Goal: Find specific page/section: Find specific page/section

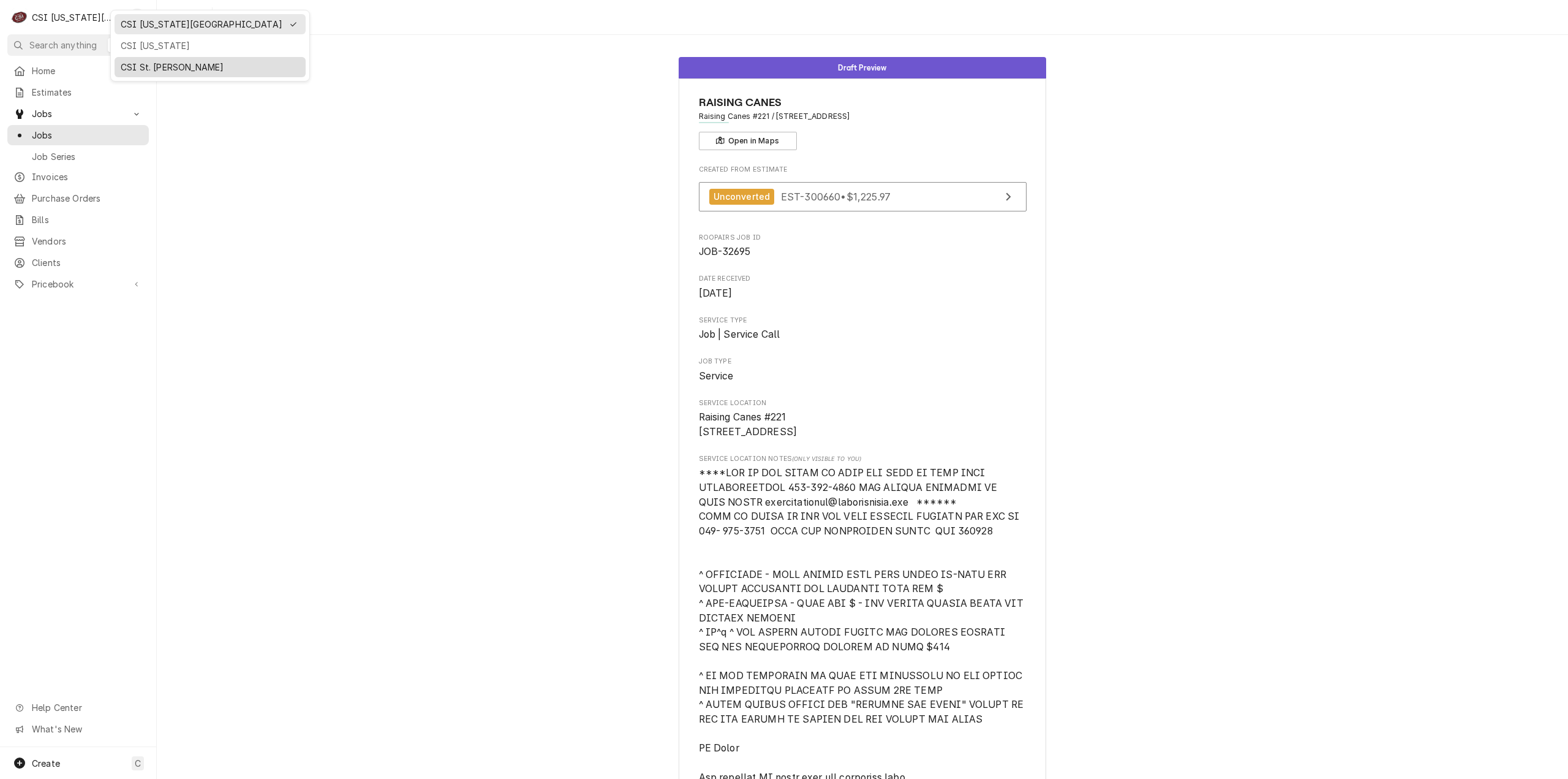
scroll to position [1273, 0]
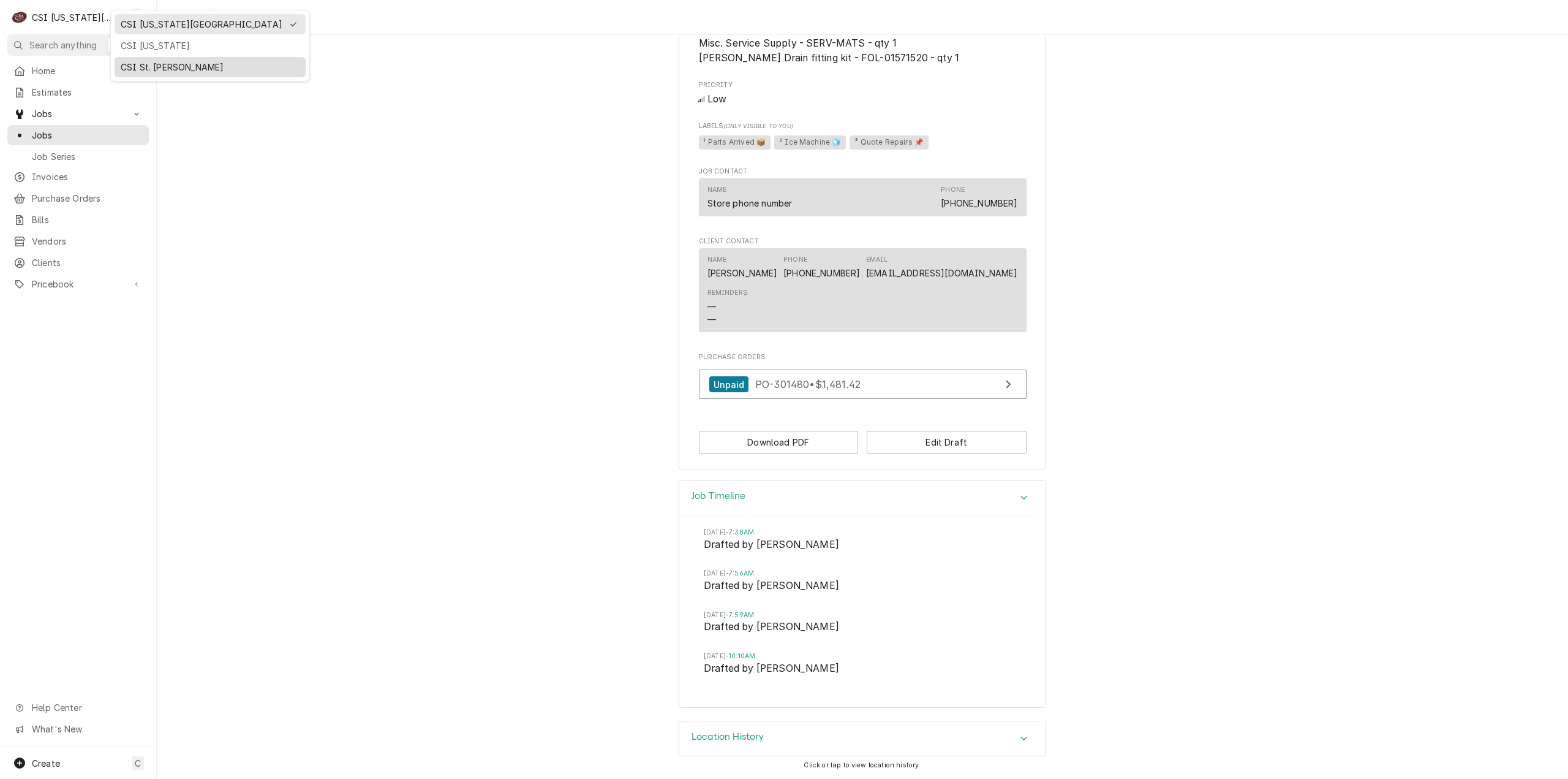
click at [141, 66] on div "CSI St. [PERSON_NAME]" at bounding box center [210, 67] width 179 height 13
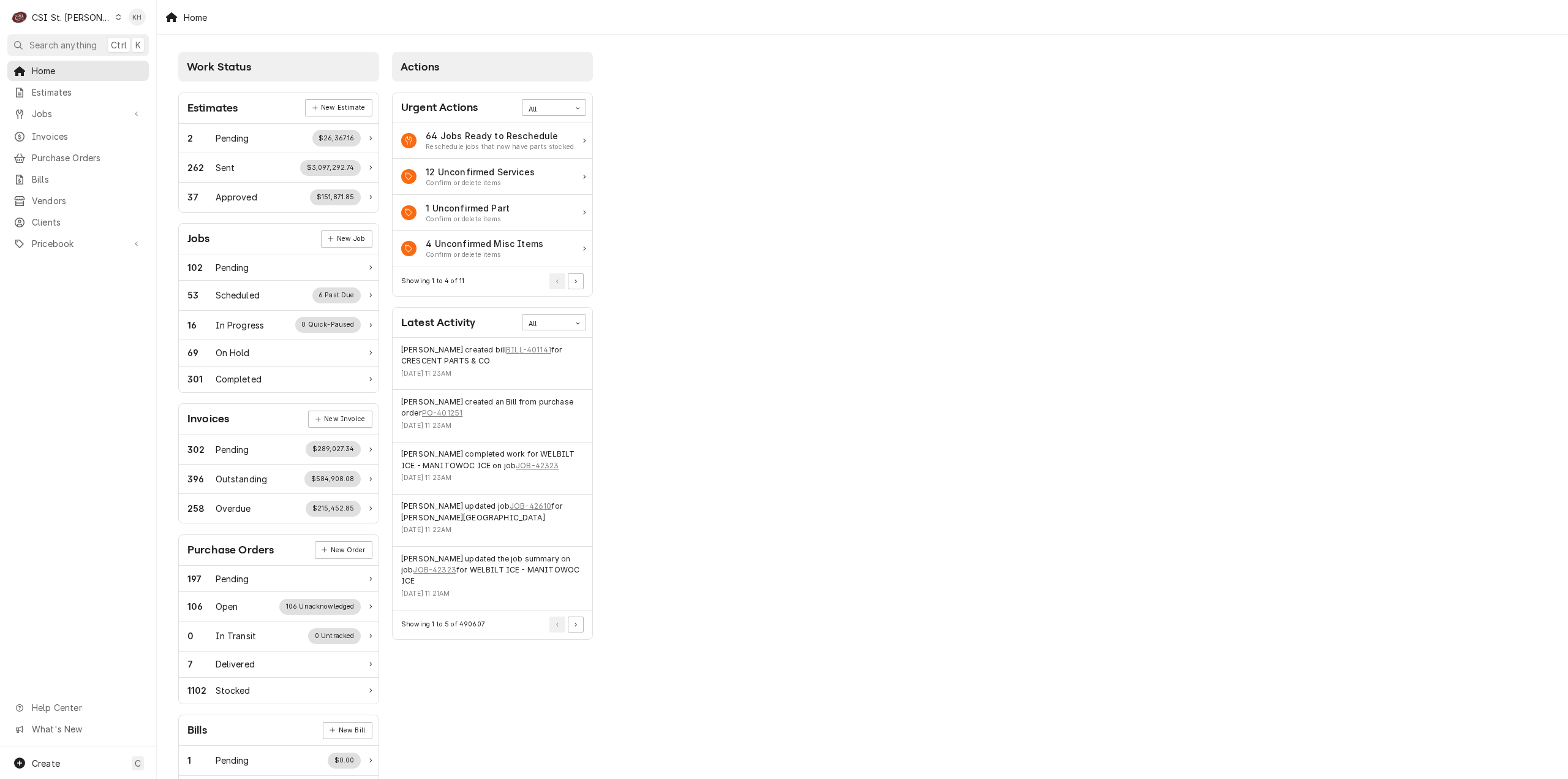
drag, startPoint x: 49, startPoint y: 43, endPoint x: 296, endPoint y: 84, distance: 250.4
click at [54, 43] on span "Search anything" at bounding box center [63, 45] width 67 height 13
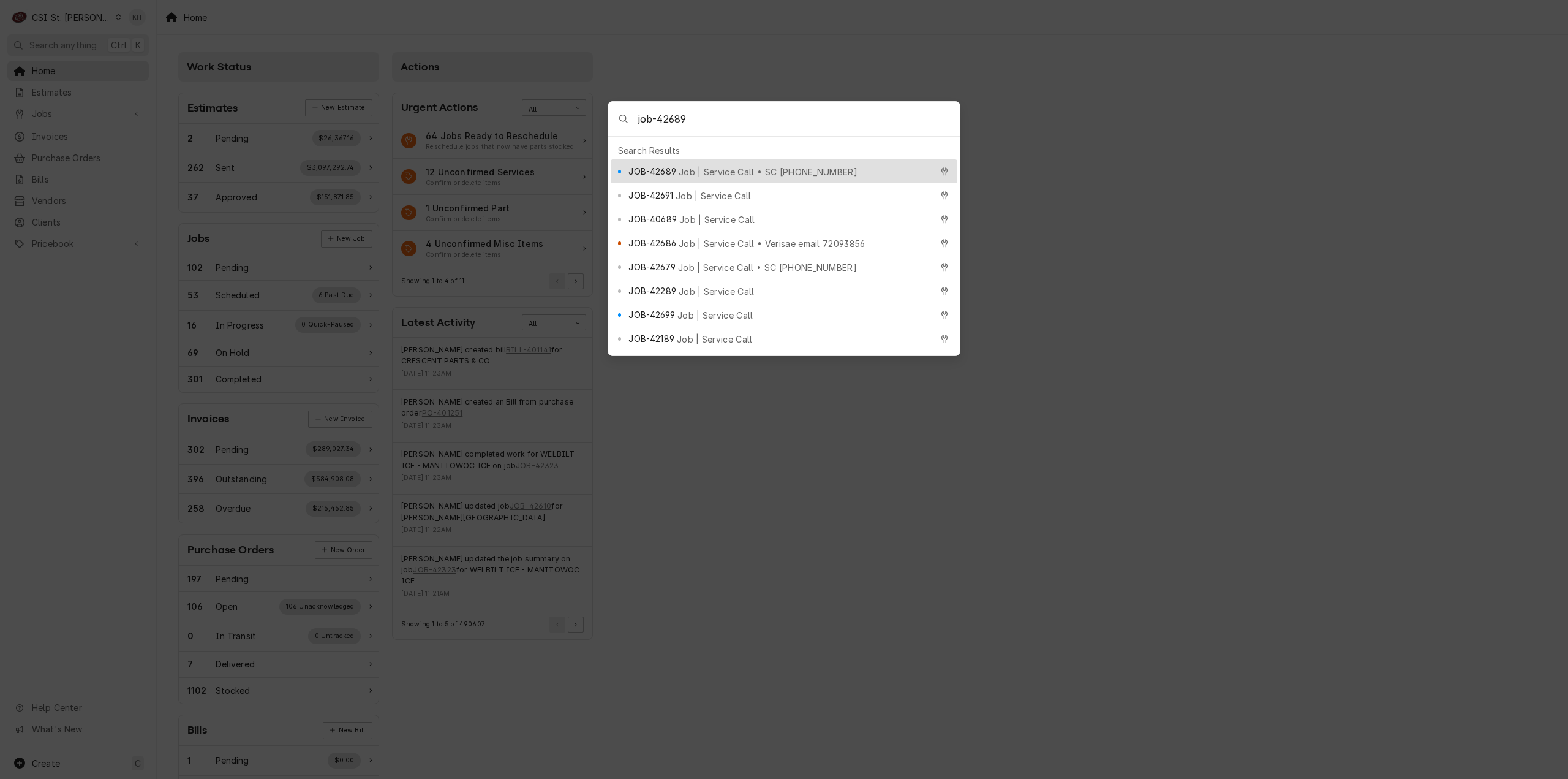
type input "job-42689"
click at [705, 165] on span "Job | Service Call • SC [PHONE_NUMBER]" at bounding box center [768, 172] width 179 height 13
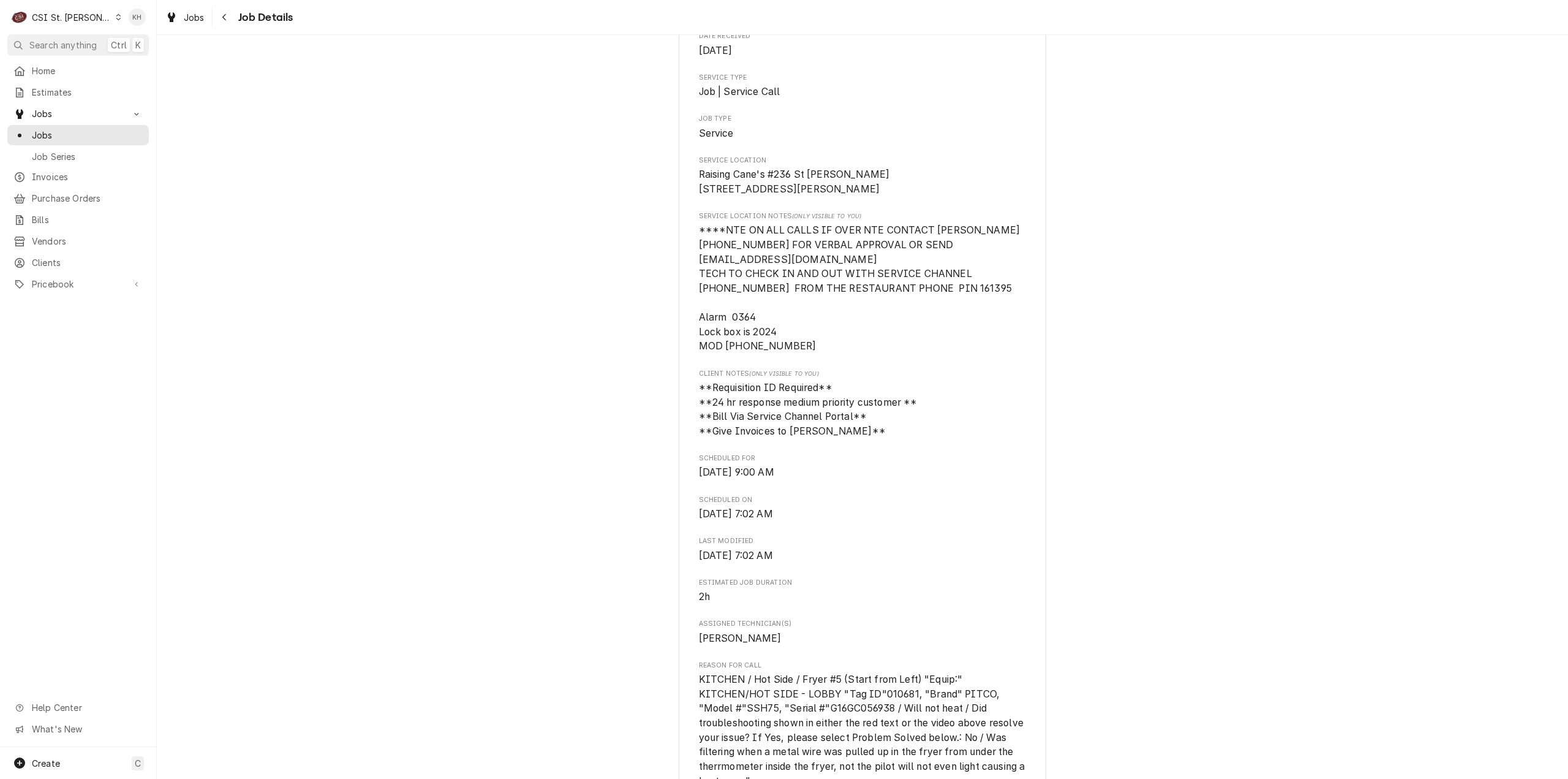
scroll to position [245, 0]
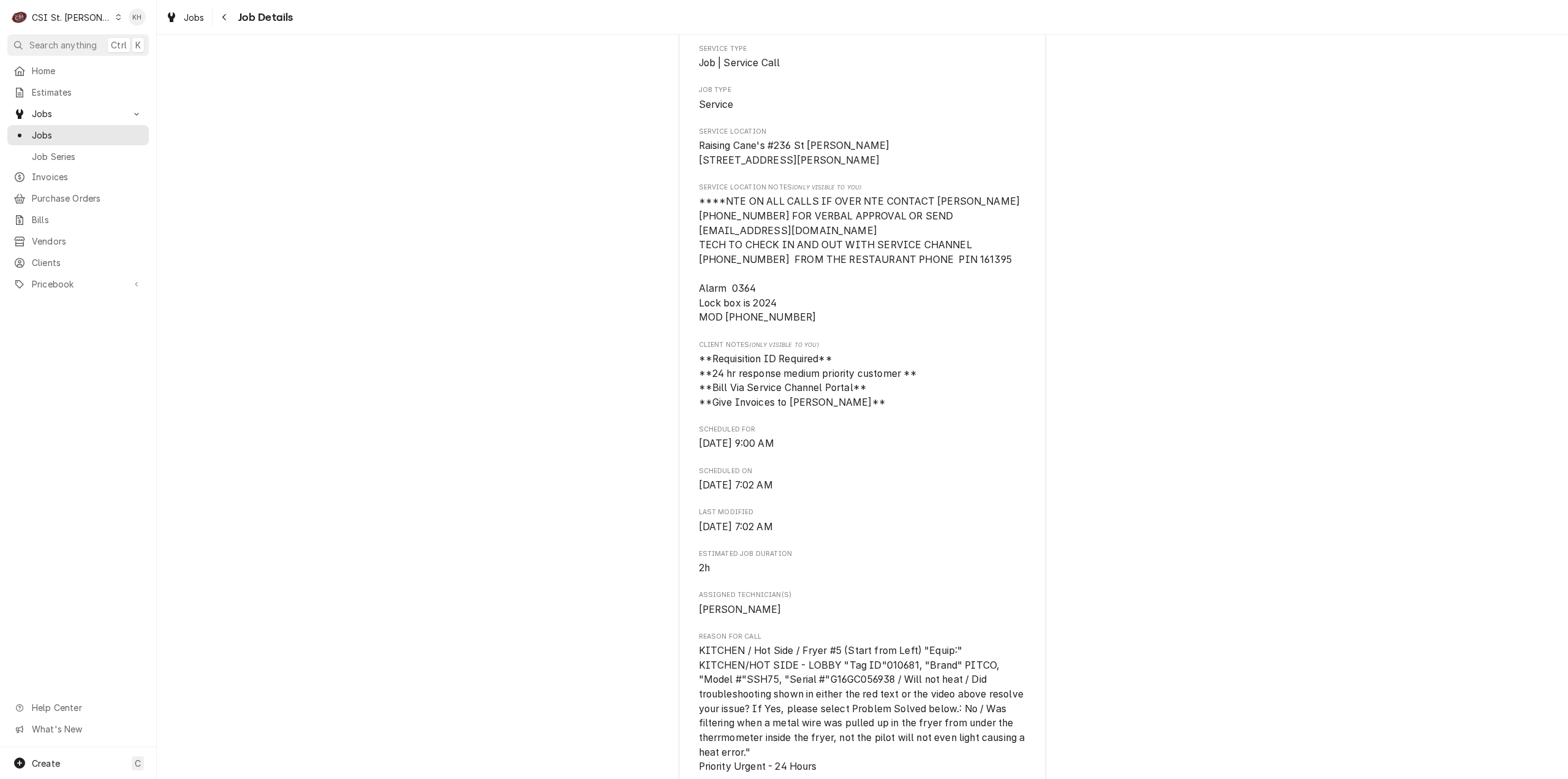
click at [81, 32] on div "C CSI St. Louis KH" at bounding box center [78, 17] width 156 height 34
drag, startPoint x: 86, startPoint y: 45, endPoint x: 102, endPoint y: 42, distance: 16.3
click at [87, 45] on span "Search anything" at bounding box center [63, 45] width 67 height 13
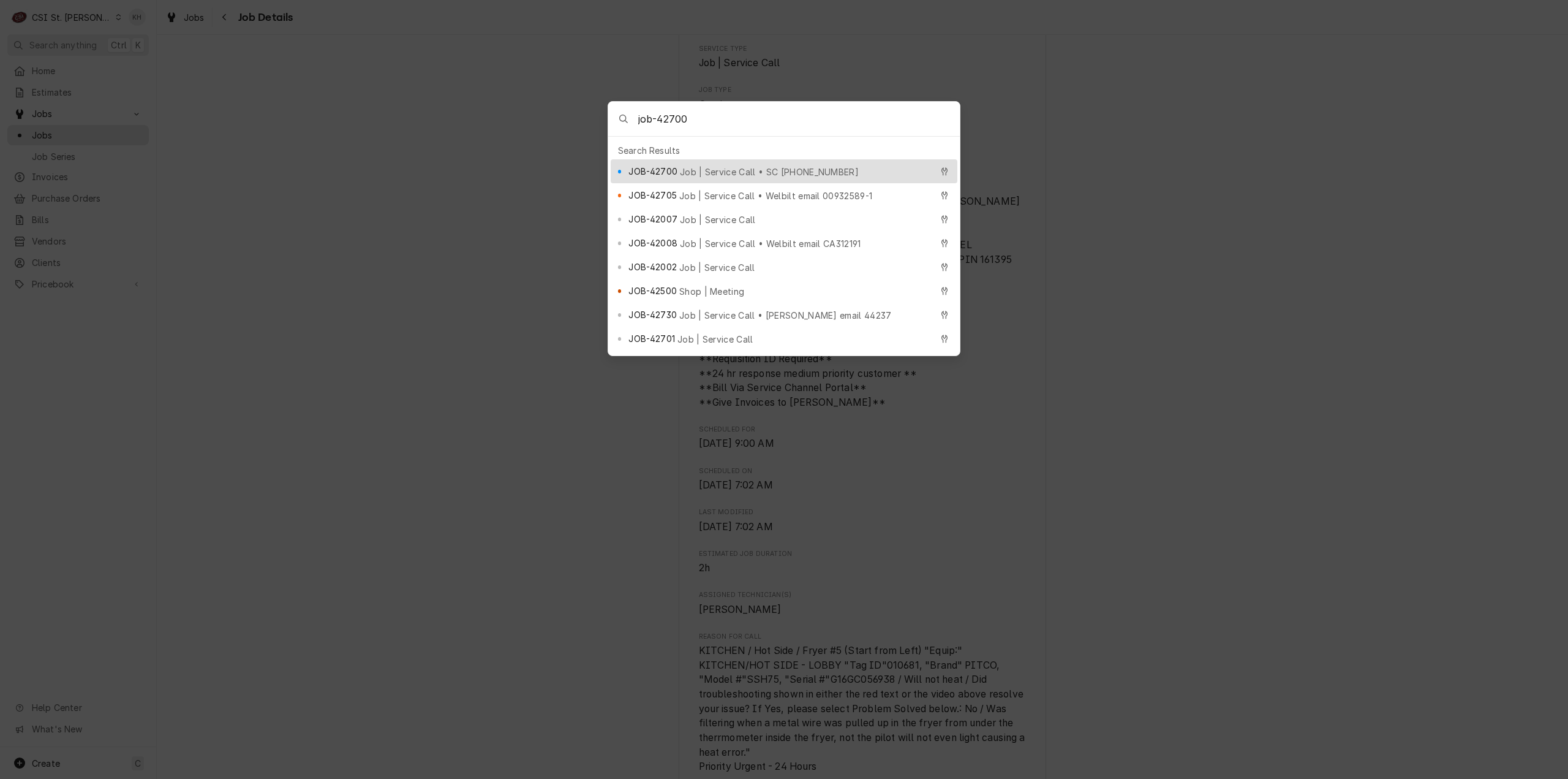
type input "job-42700"
click at [680, 167] on span "Job | Service Call • SC 326013301" at bounding box center [769, 172] width 179 height 13
